Goal: Task Accomplishment & Management: Use online tool/utility

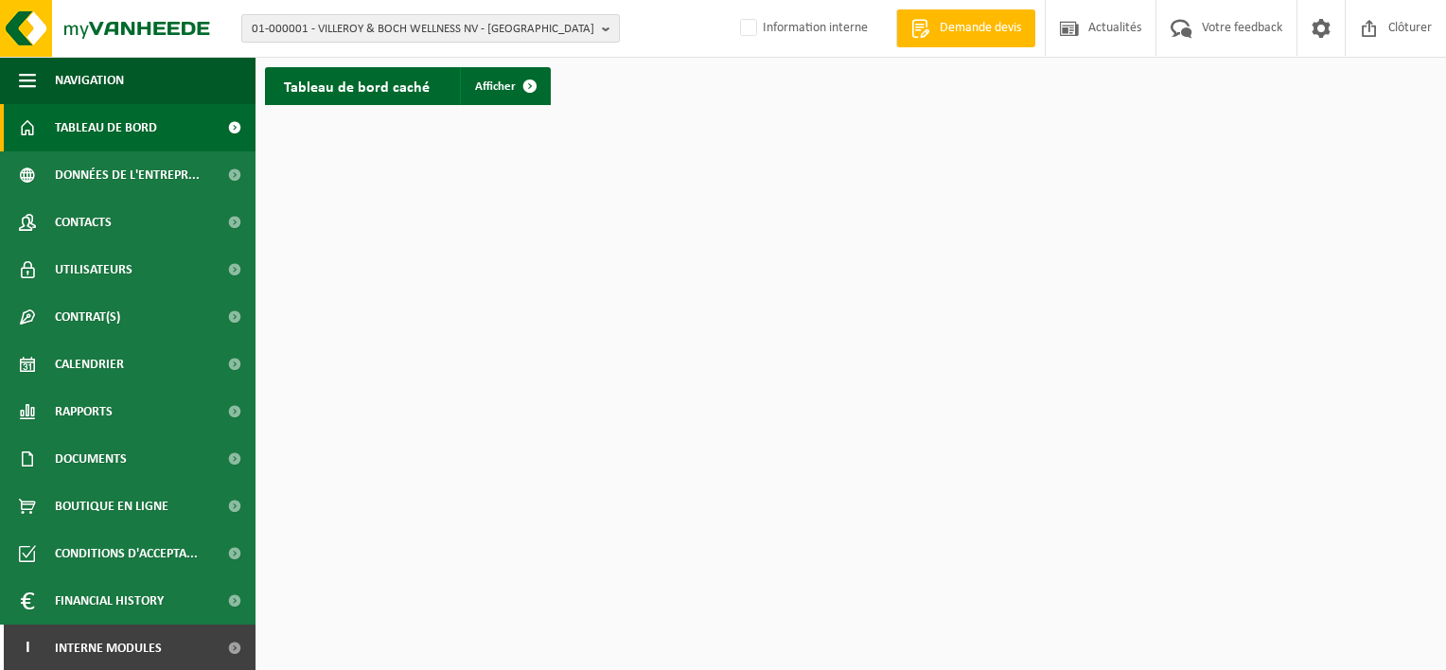
click at [386, 30] on span "01-000001 - VILLEROY & BOCH WELLNESS NV - [GEOGRAPHIC_DATA]" at bounding box center [423, 29] width 343 height 28
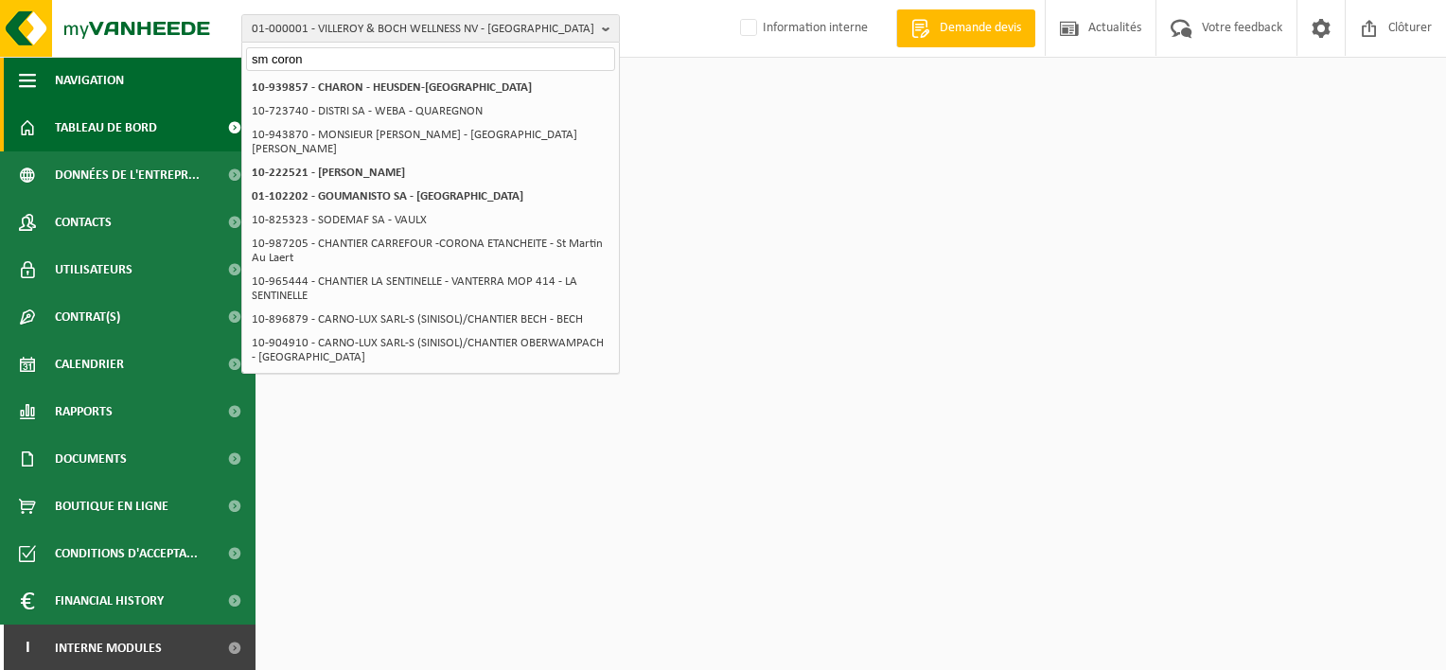
drag, startPoint x: 310, startPoint y: 63, endPoint x: 185, endPoint y: 58, distance: 125.0
click at [186, 57] on div "01-000001 - VILLEROY & BOCH WELLNESS [GEOGRAPHIC_DATA] - [GEOGRAPHIC_DATA] sm c…" at bounding box center [723, 57] width 1446 height 114
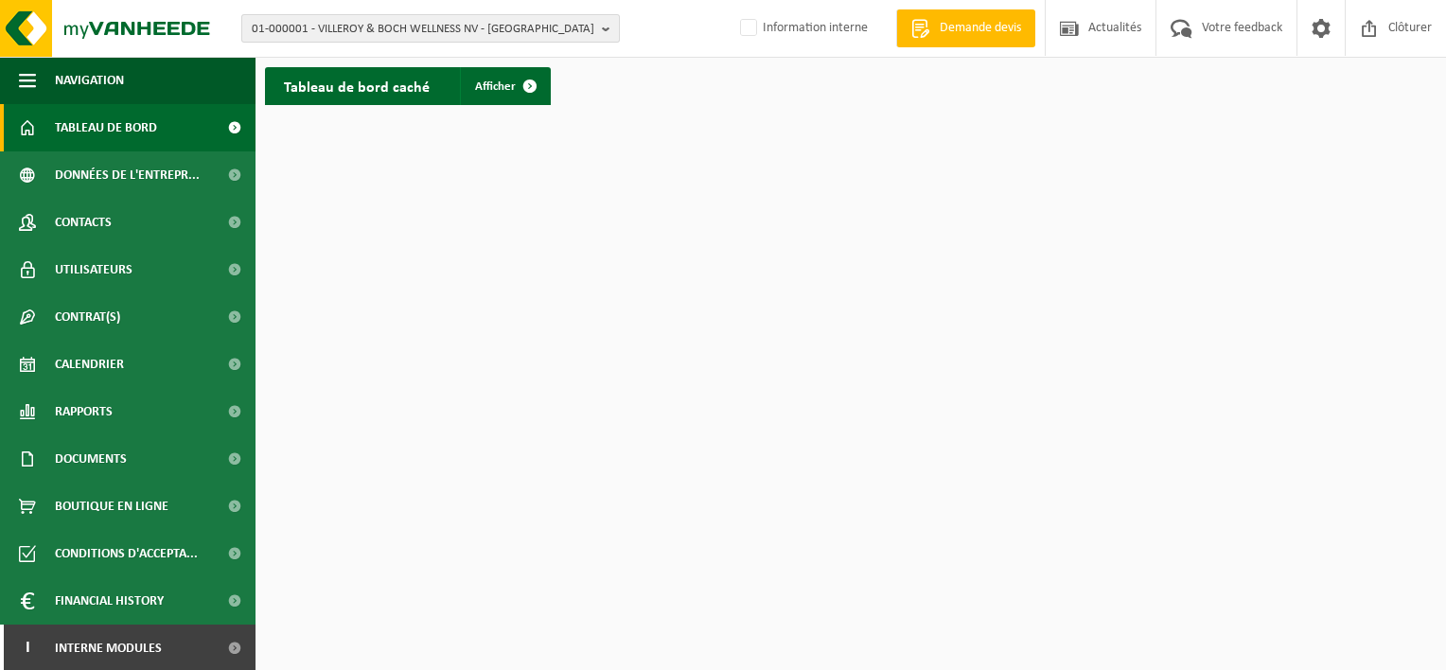
click at [276, 28] on span "01-000001 - VILLEROY & BOCH WELLNESS NV - [GEOGRAPHIC_DATA]" at bounding box center [423, 29] width 343 height 28
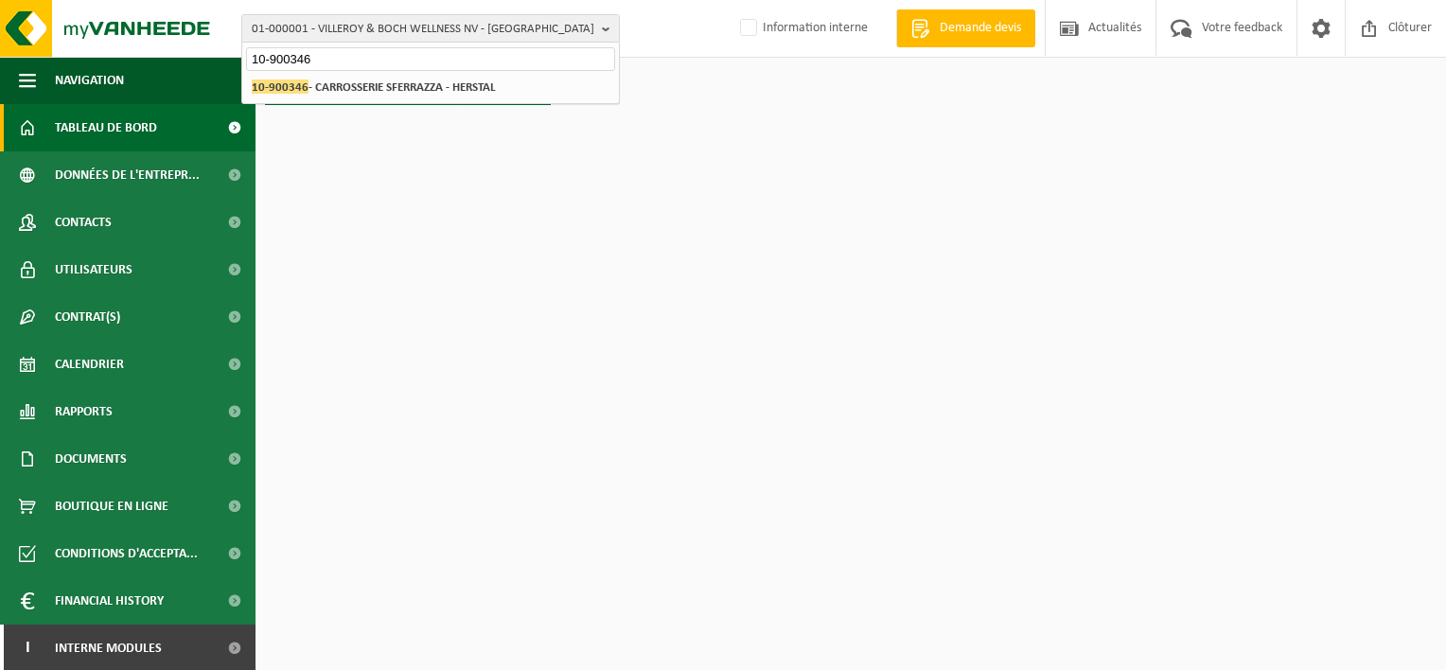
type input "10-900346"
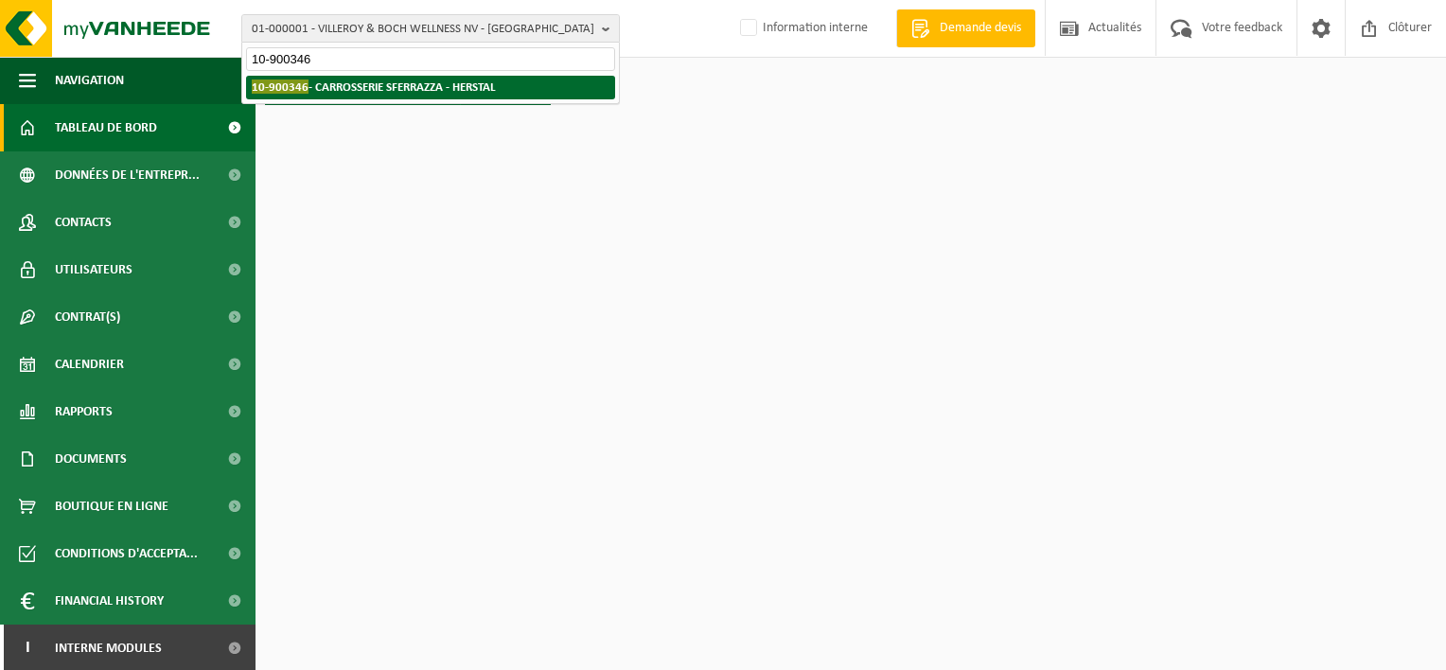
click at [334, 90] on strong "10-900346 - CARROSSERIE SFERRAZZA - HERSTAL" at bounding box center [374, 86] width 244 height 14
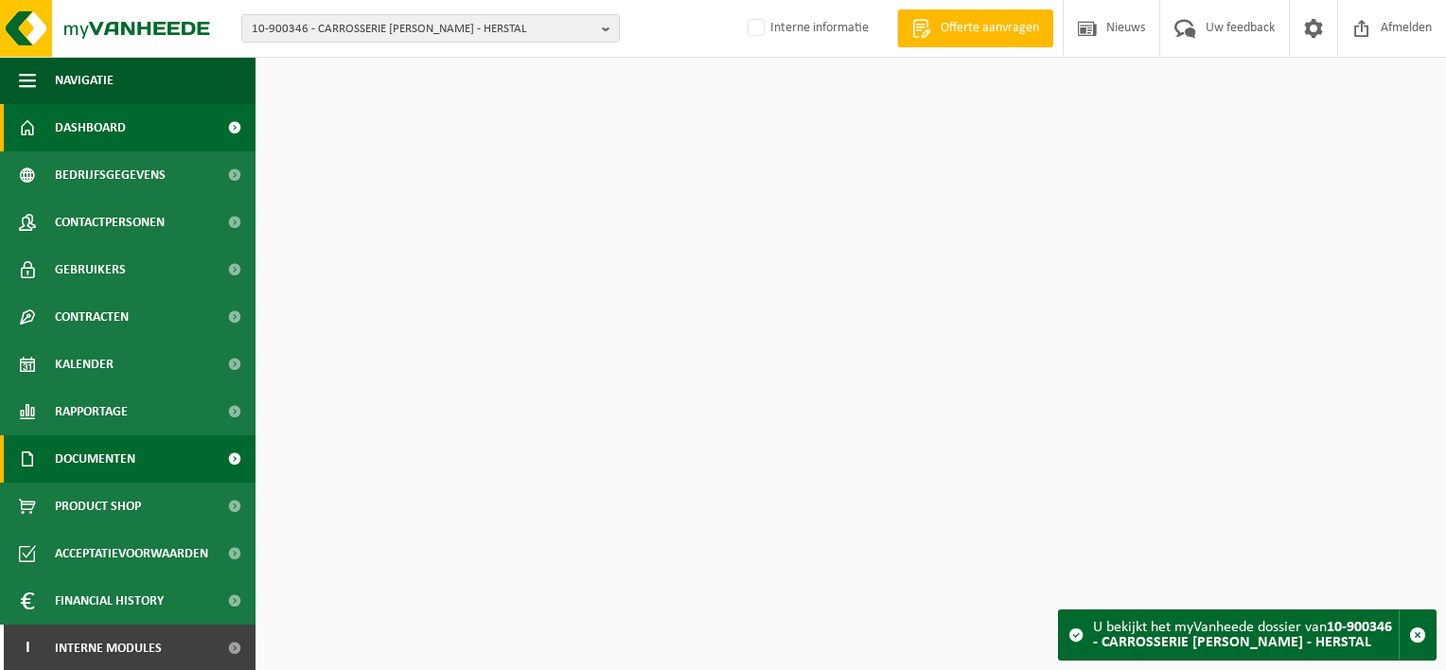
click at [136, 457] on link "Documenten" at bounding box center [127, 458] width 255 height 47
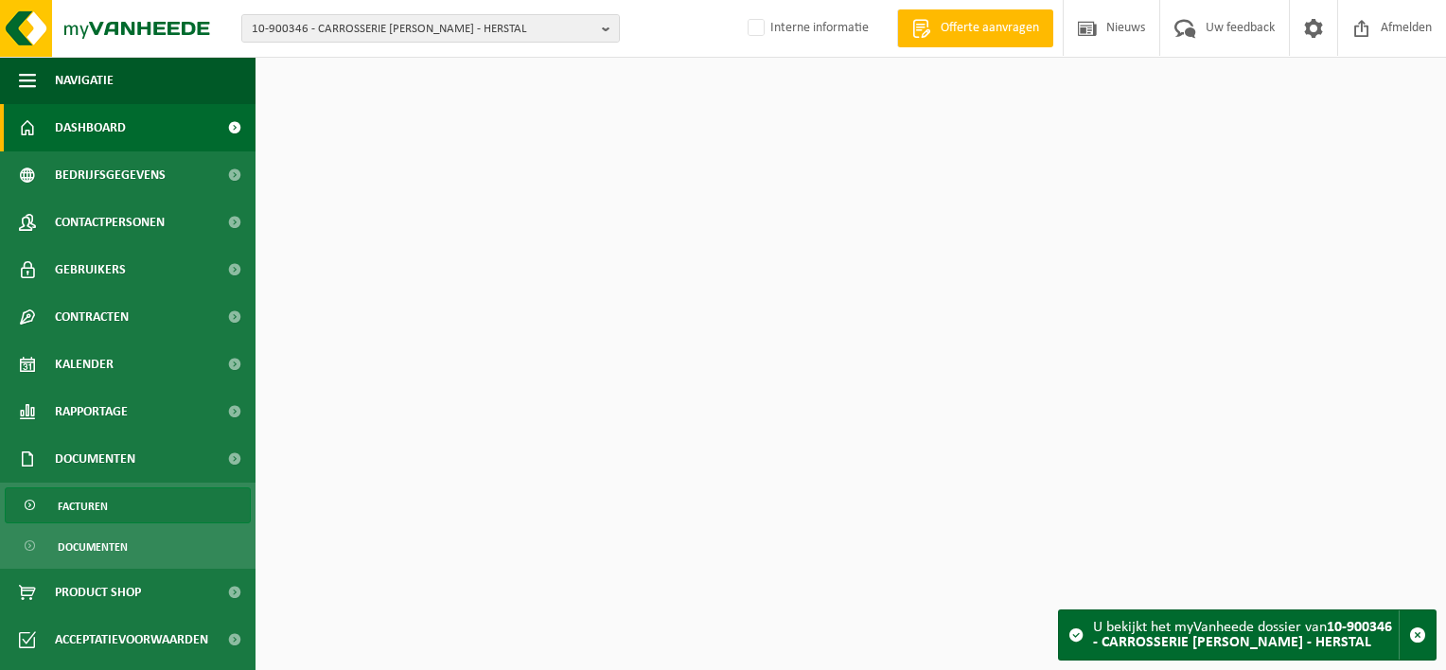
click at [128, 511] on link "Facturen" at bounding box center [128, 505] width 246 height 36
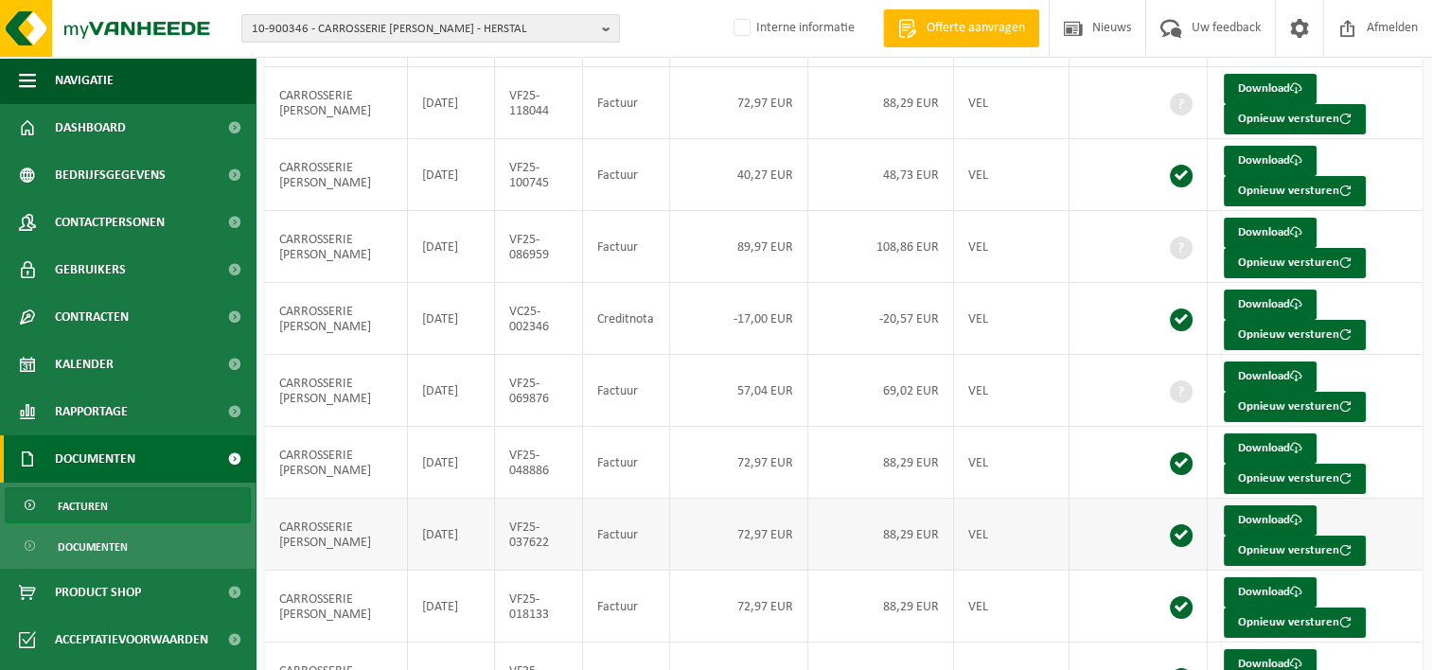
scroll to position [158, 0]
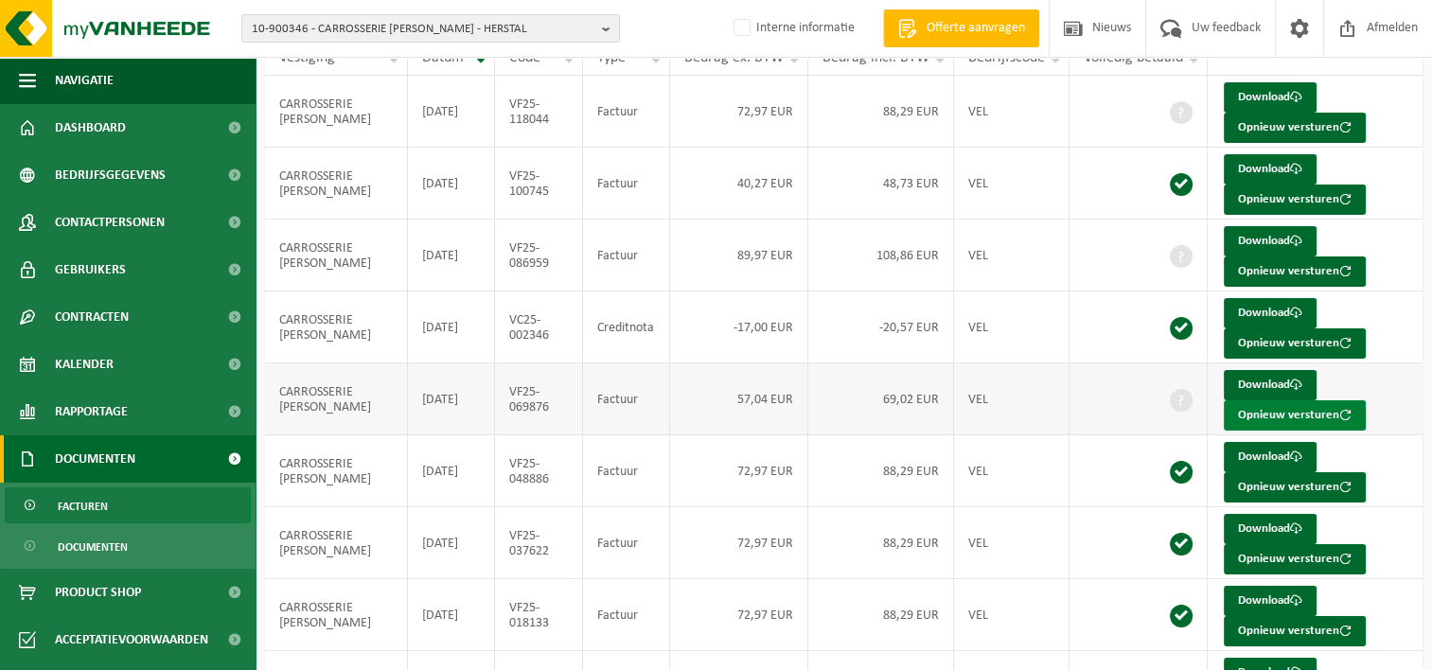
click at [1264, 413] on button "Opnieuw versturen" at bounding box center [1294, 415] width 142 height 30
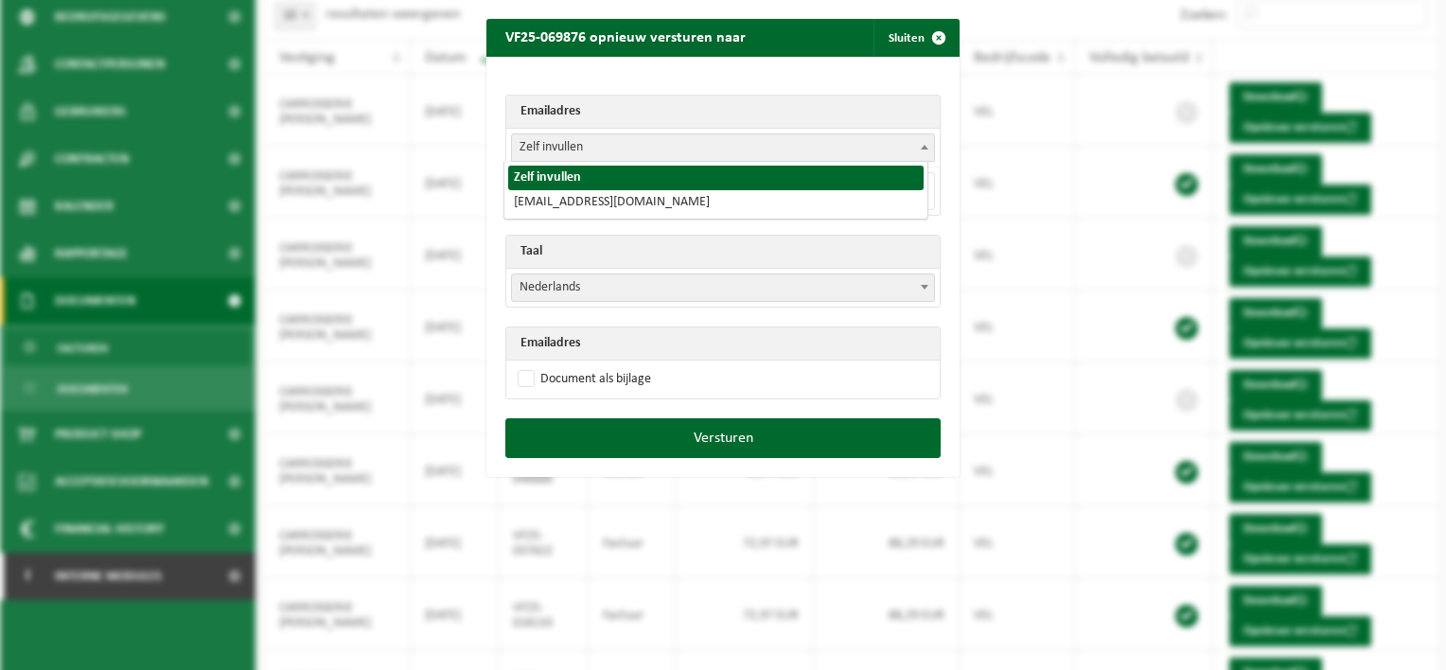
click at [628, 146] on span "Zelf invullen" at bounding box center [723, 147] width 422 height 26
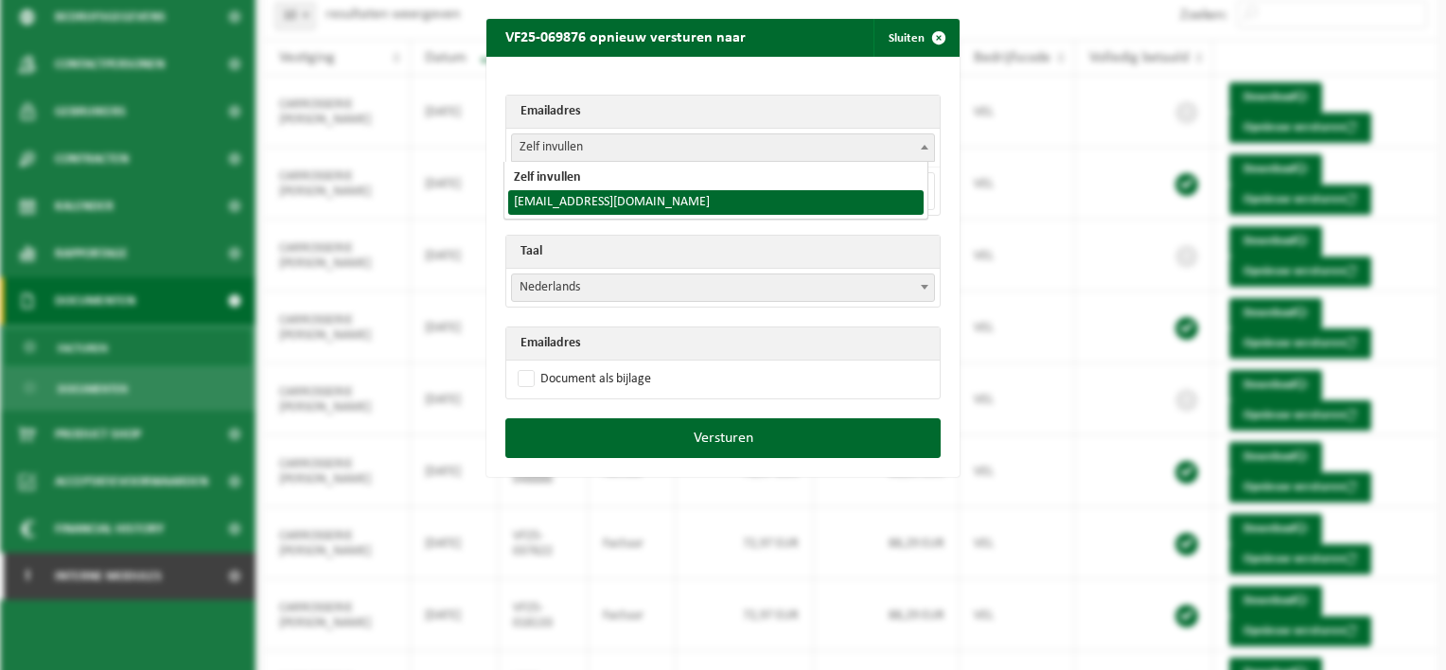
select select "mail@carrosseriesferrazza.be"
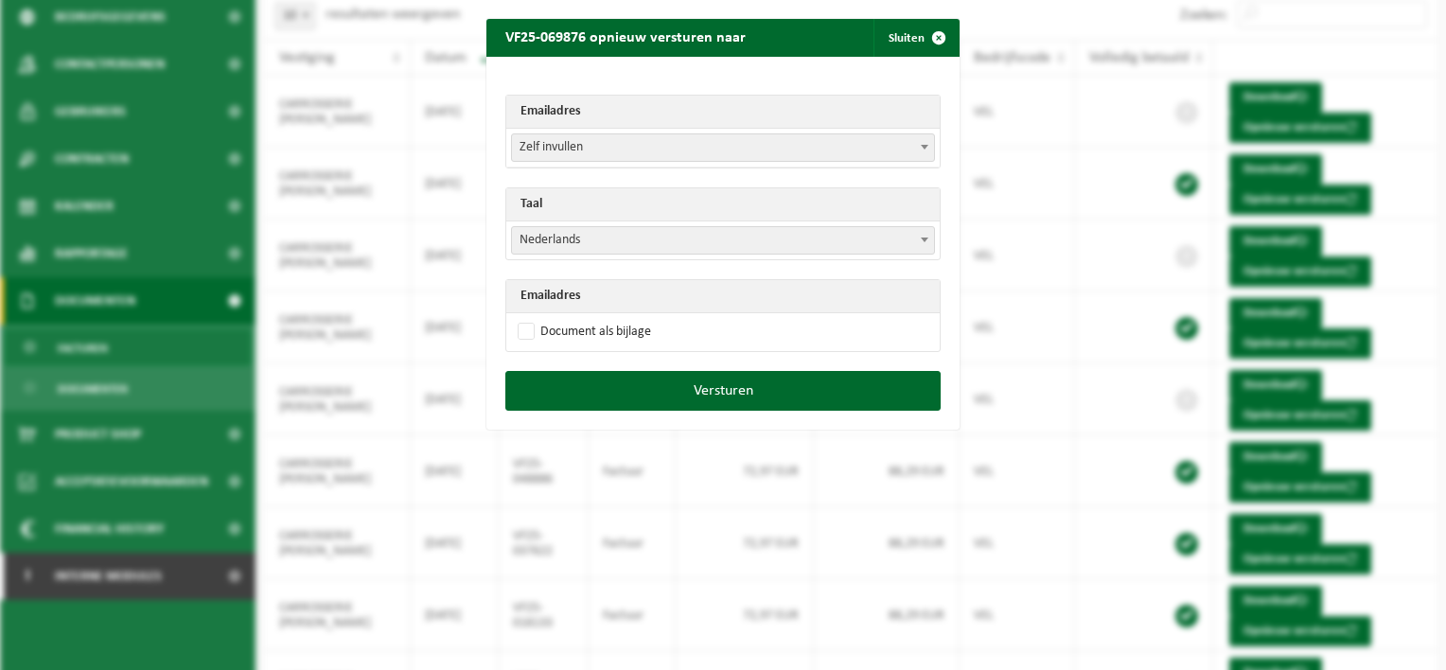
click at [619, 244] on span "Nederlands" at bounding box center [723, 240] width 422 height 26
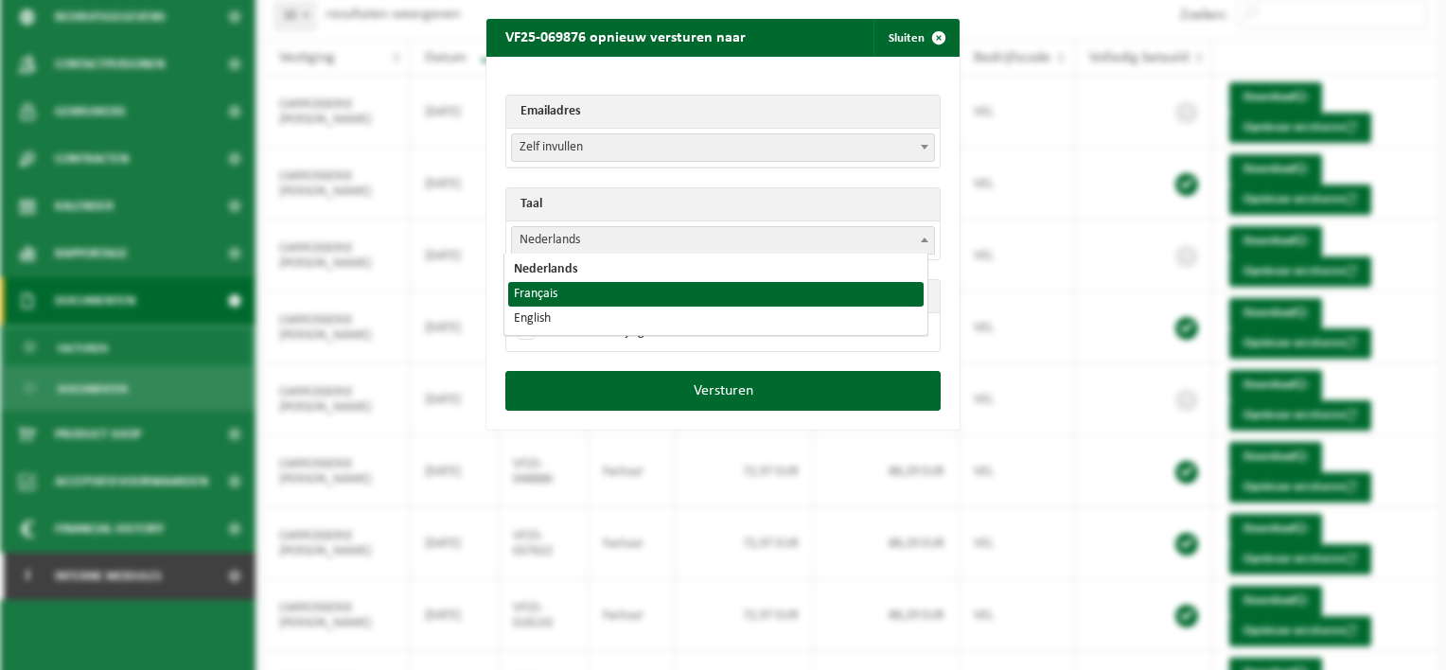
select select "fr"
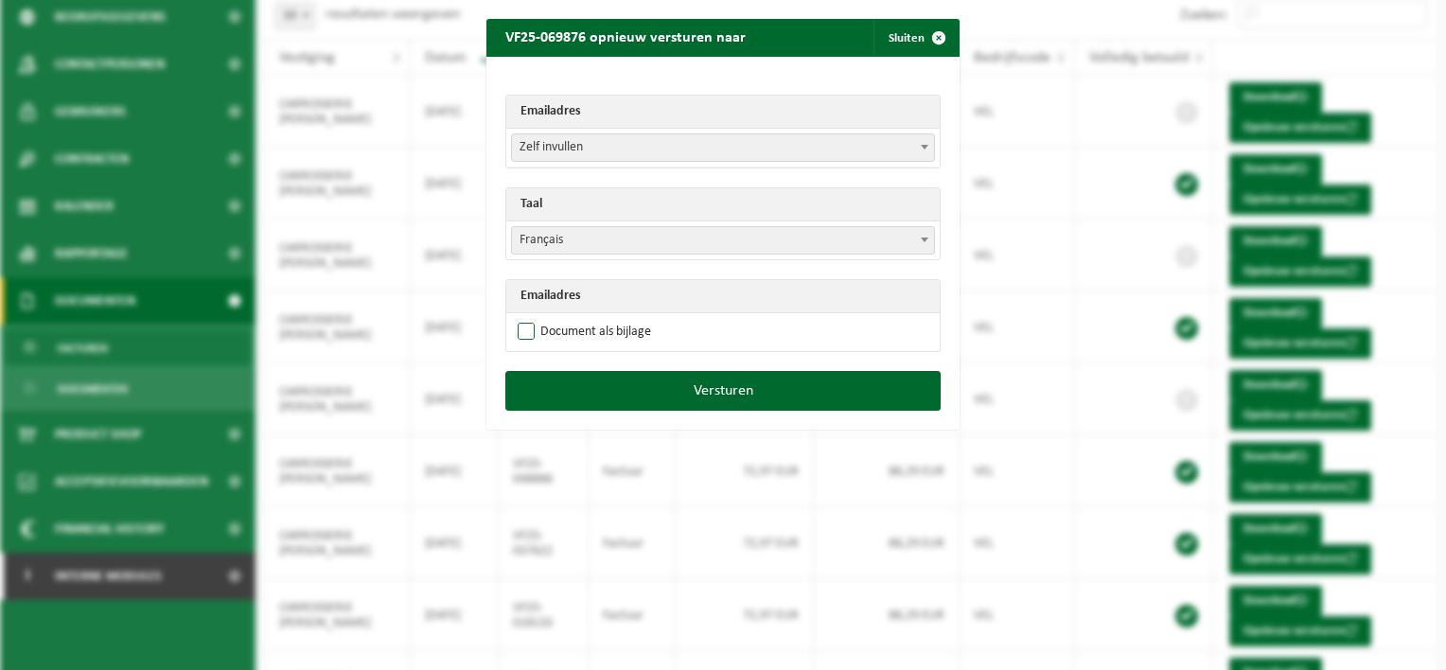
click at [517, 327] on label "Document als bijlage" at bounding box center [582, 332] width 137 height 28
click at [517, 318] on input "Document als bijlage" at bounding box center [746, 317] width 473 height 1
checkbox input "true"
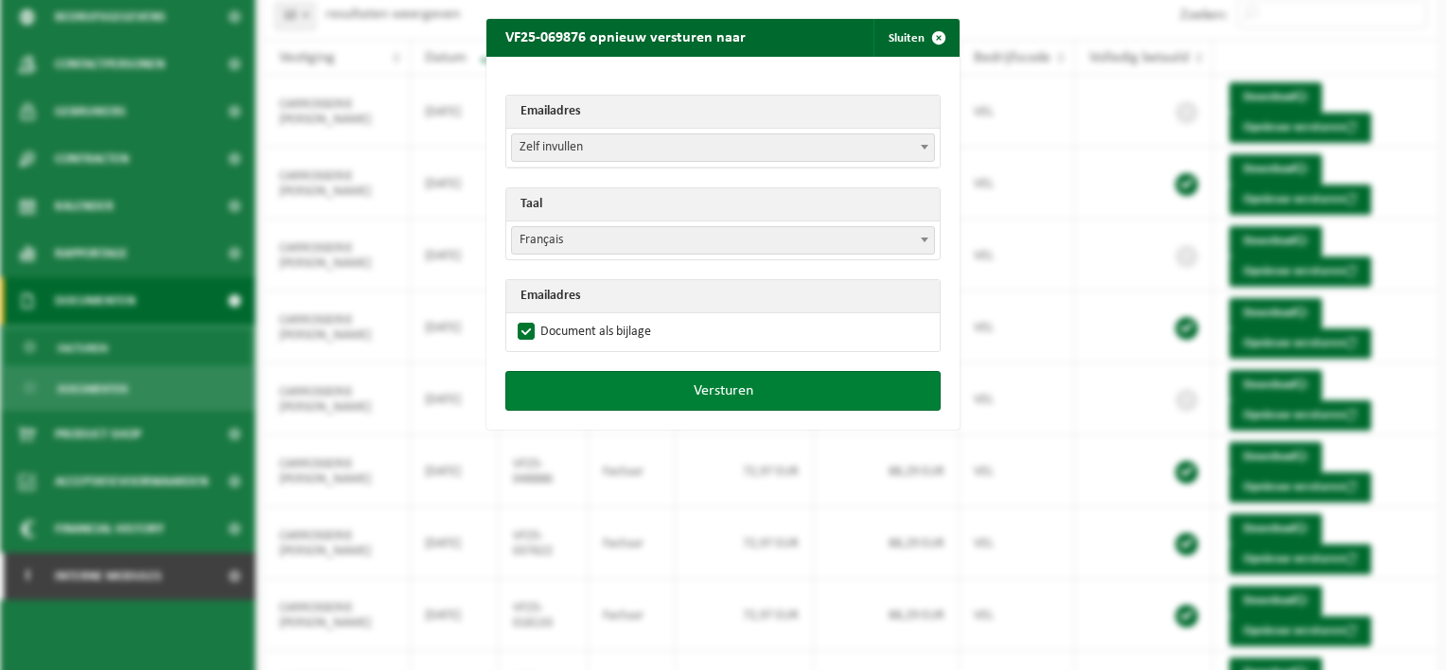
click at [712, 389] on button "Versturen" at bounding box center [722, 391] width 435 height 40
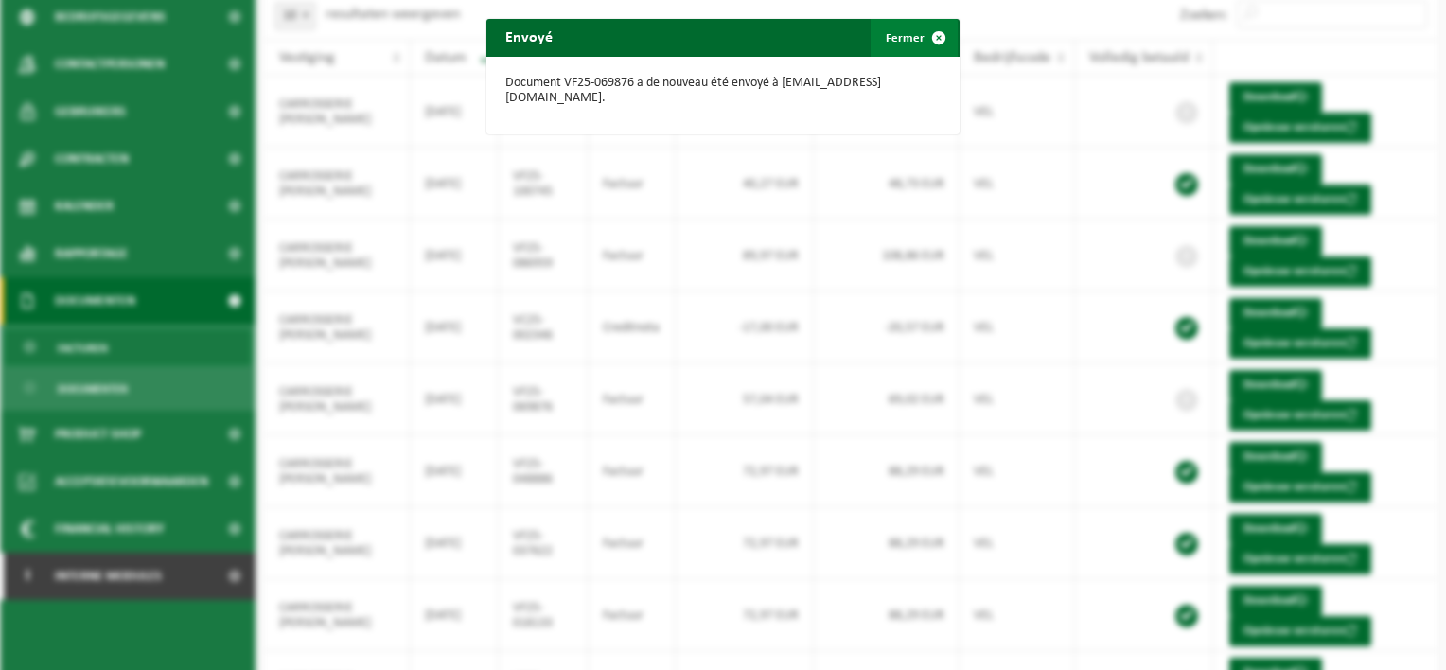
click at [925, 30] on span "button" at bounding box center [939, 38] width 38 height 38
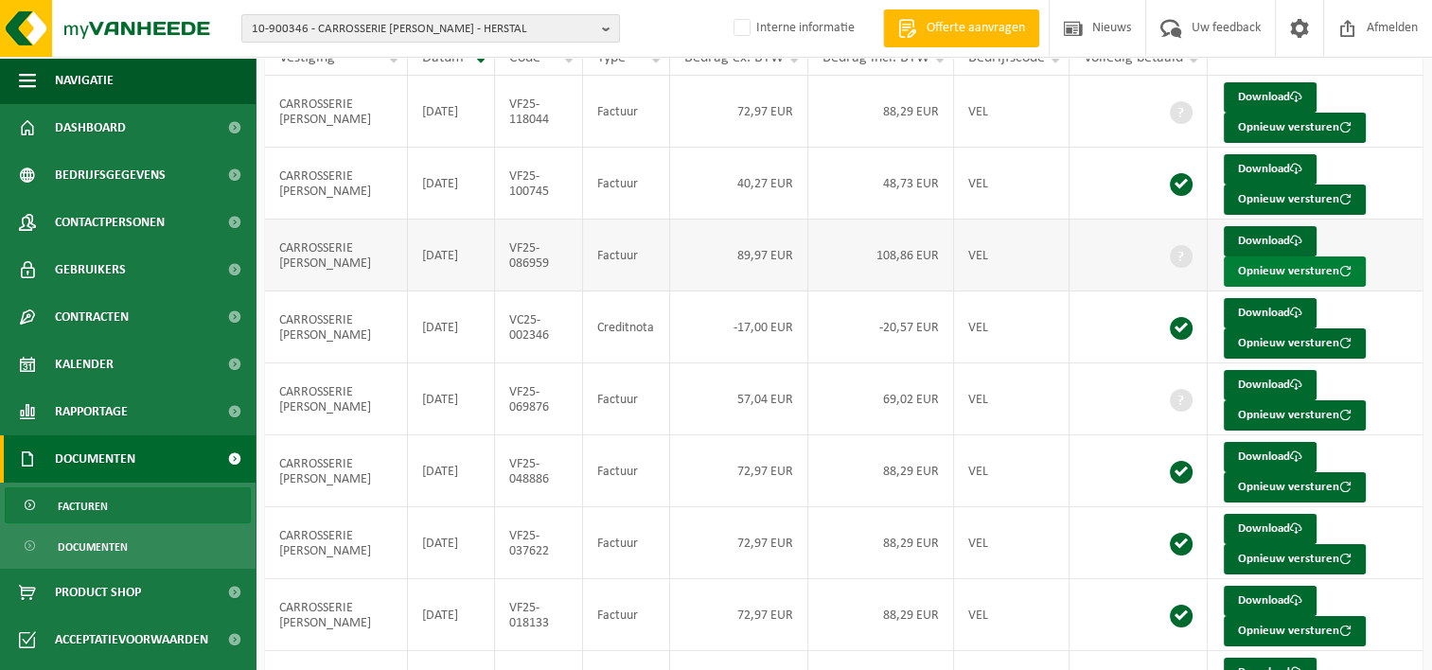
click at [1264, 271] on button "Opnieuw versturen" at bounding box center [1294, 271] width 142 height 30
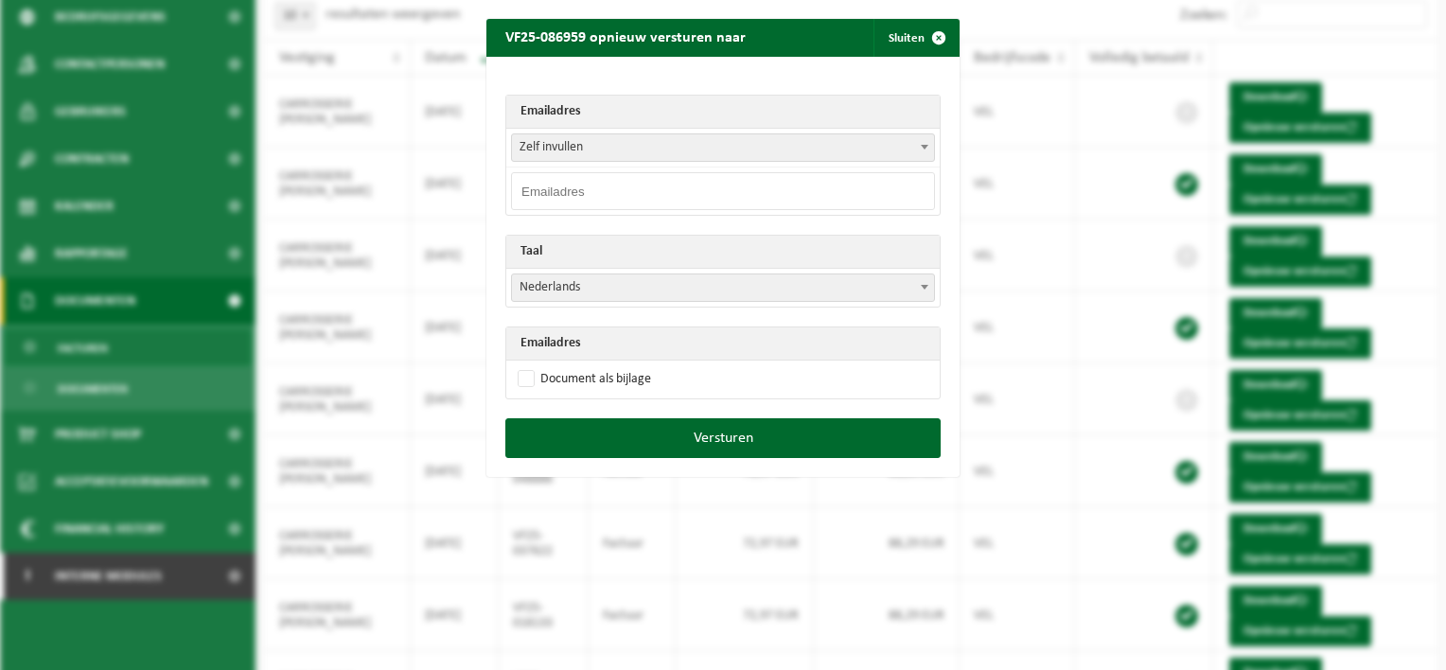
click at [636, 147] on span "Zelf invullen" at bounding box center [723, 147] width 422 height 26
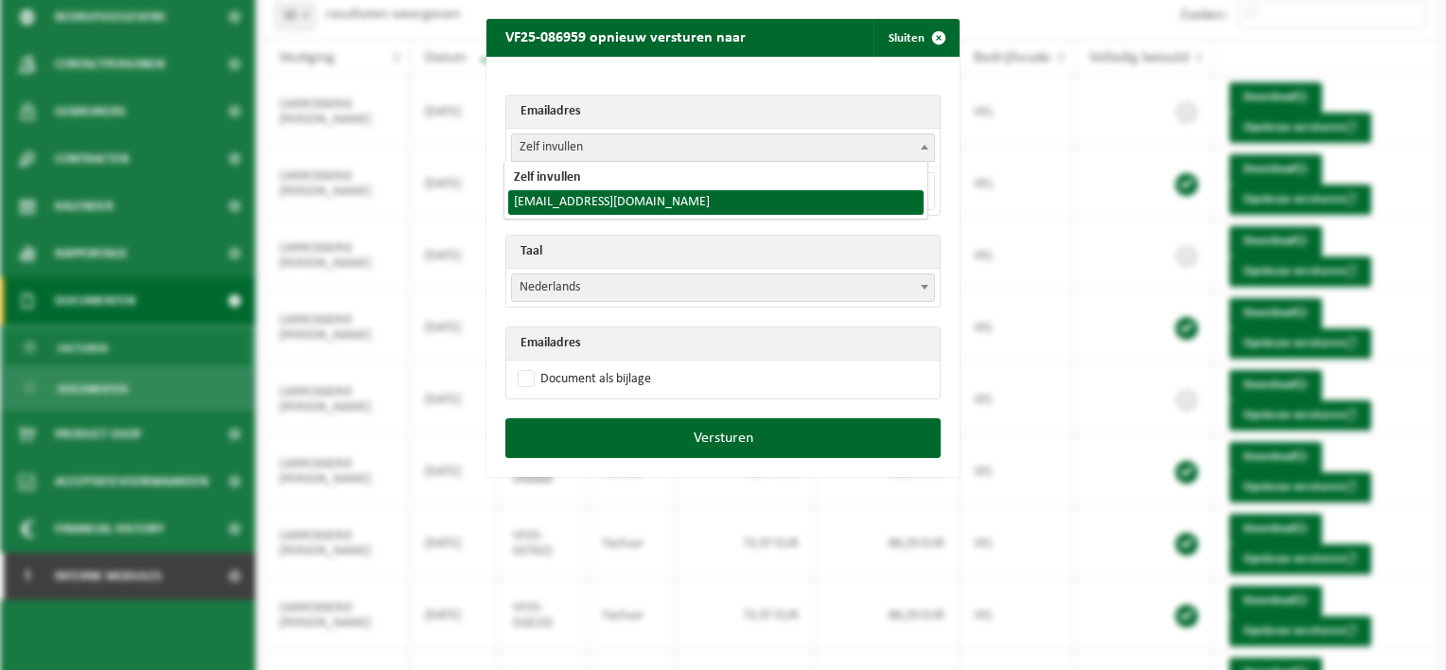
select select "mail@carrosseriesferrazza.be"
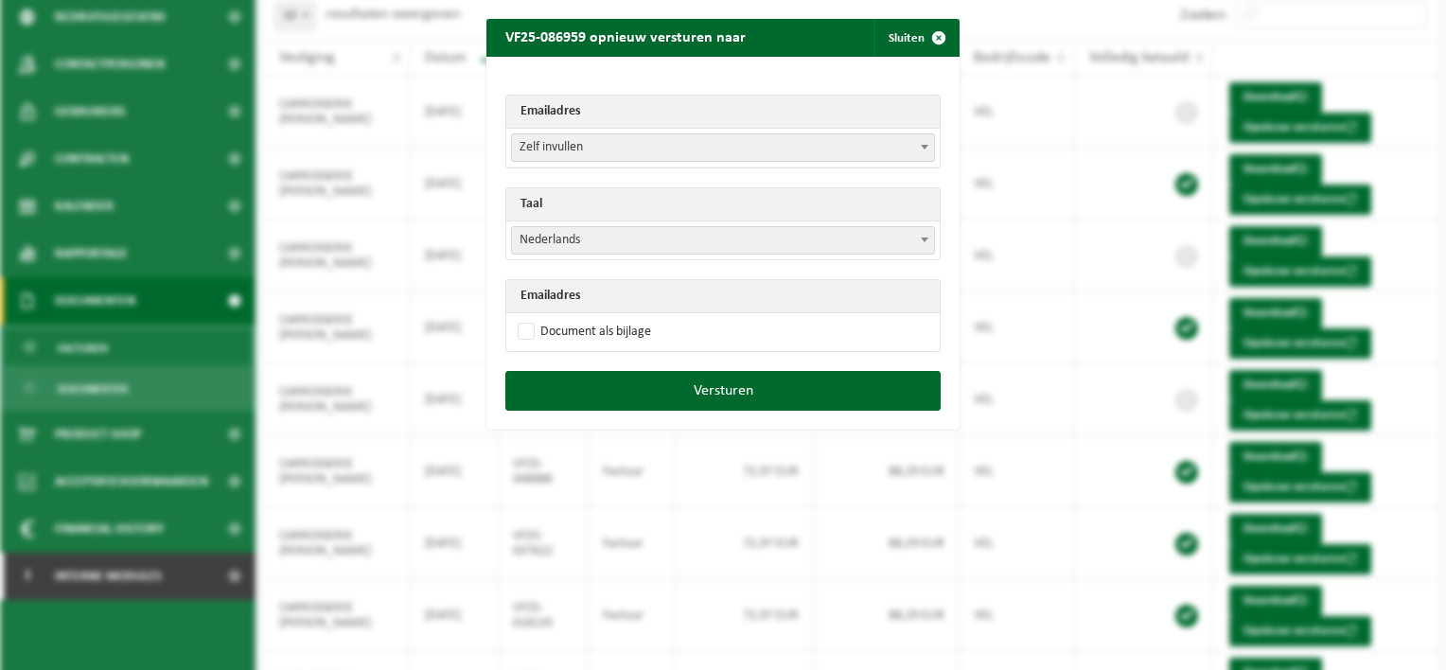
click at [614, 238] on span "Nederlands" at bounding box center [723, 240] width 422 height 26
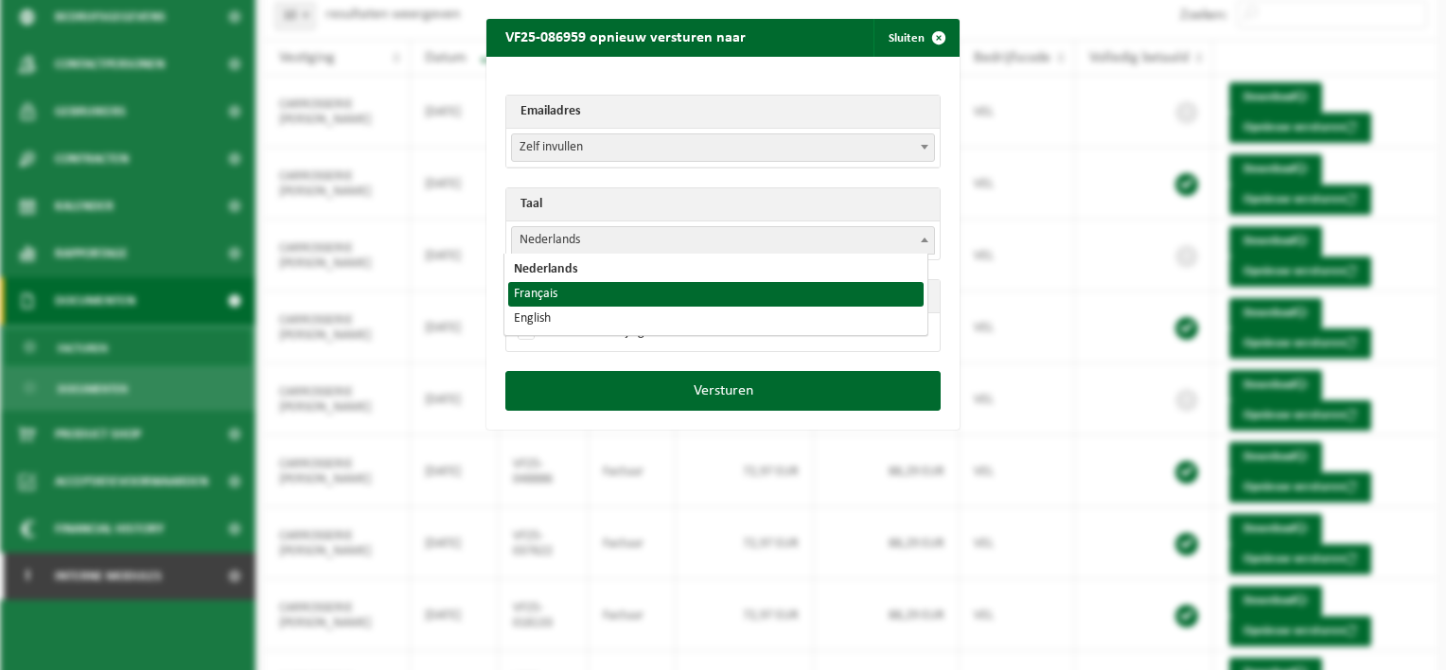
select select "fr"
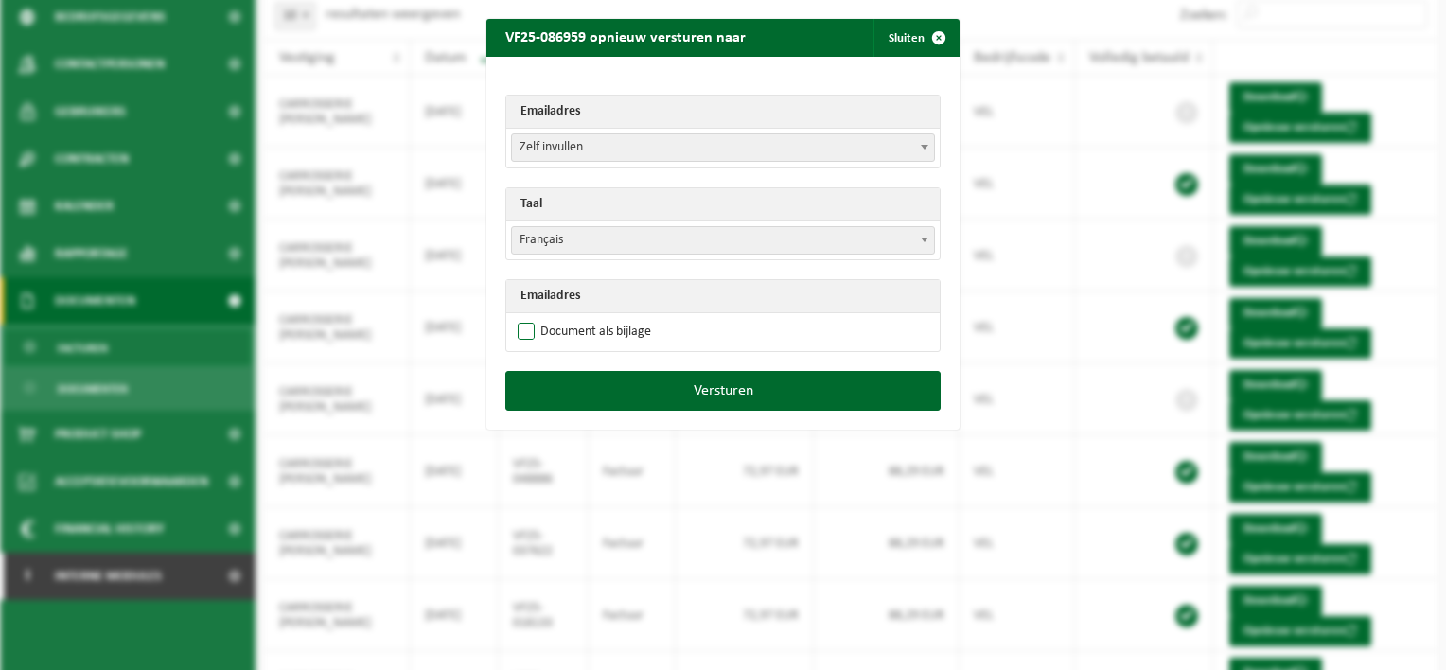
click at [519, 332] on label "Document als bijlage" at bounding box center [582, 332] width 137 height 28
click at [519, 318] on input "Document als bijlage" at bounding box center [746, 317] width 473 height 1
checkbox input "true"
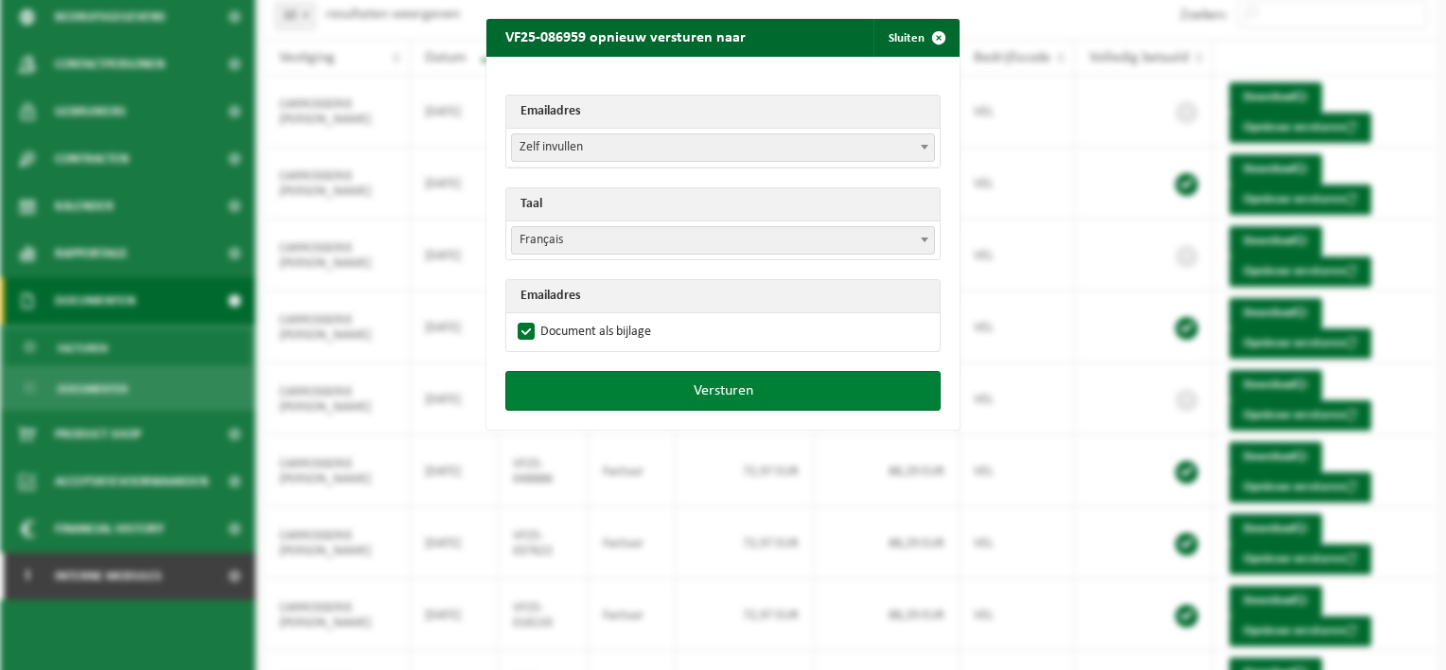
click at [704, 392] on button "Versturen" at bounding box center [722, 391] width 435 height 40
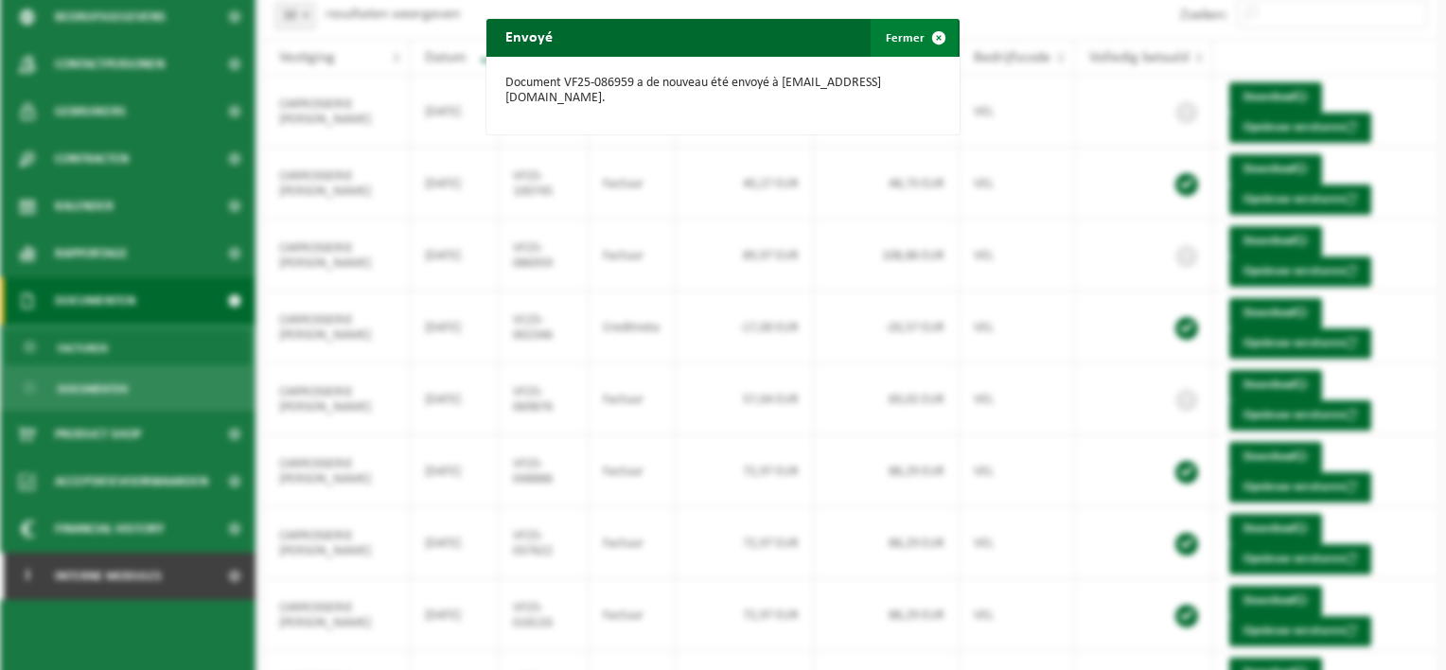
click at [928, 34] on span "button" at bounding box center [939, 38] width 38 height 38
